Goal: Task Accomplishment & Management: Use online tool/utility

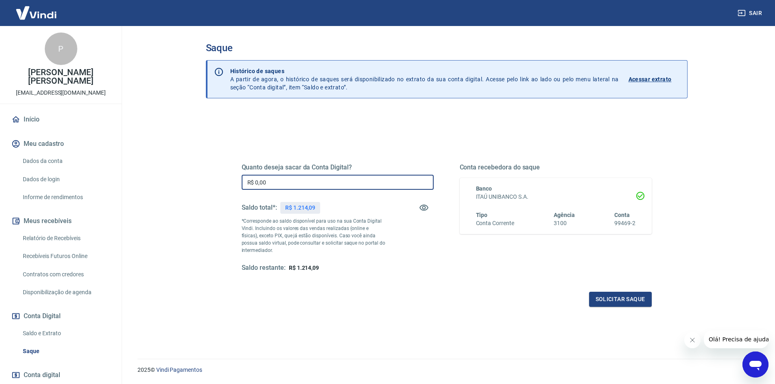
click at [286, 187] on input "R$ 0,00" at bounding box center [338, 182] width 192 height 15
type input "R$ 0,00"
